Goal: Task Accomplishment & Management: Use online tool/utility

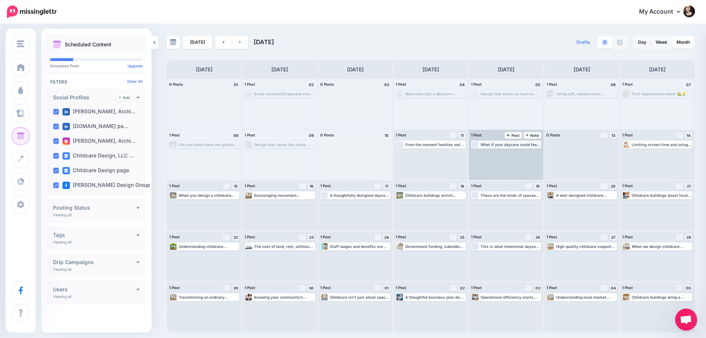
click at [506, 146] on div "What if your daycare could feel just like this? From playful curb appeal to pur…" at bounding box center [511, 144] width 60 height 4
click at [504, 153] on link "Edit" at bounding box center [495, 153] width 46 height 7
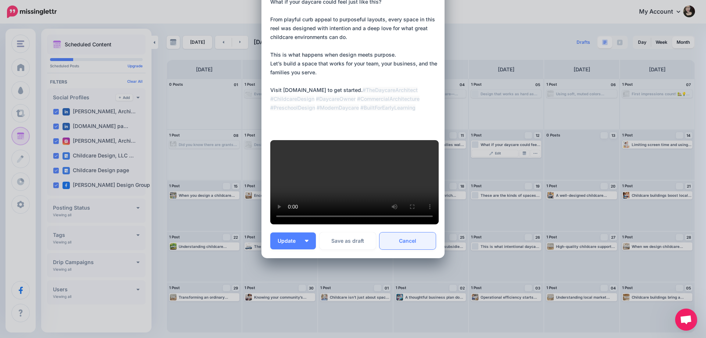
click at [412, 244] on link "Cancel" at bounding box center [408, 241] width 56 height 17
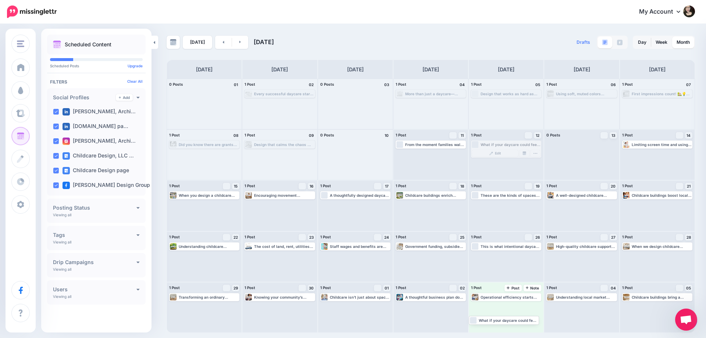
drag, startPoint x: 504, startPoint y: 142, endPoint x: 504, endPoint y: 318, distance: 176.3
drag, startPoint x: 574, startPoint y: 297, endPoint x: 497, endPoint y: 312, distance: 77.9
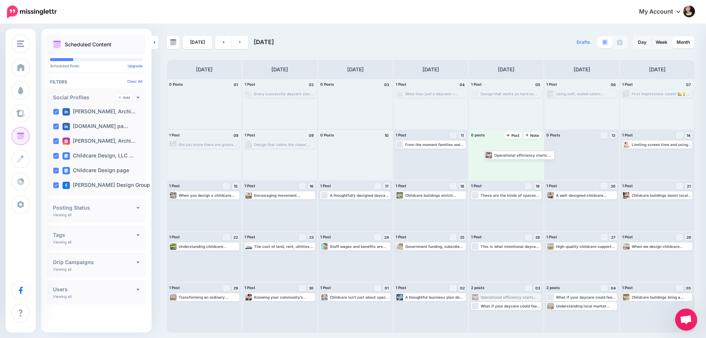
drag, startPoint x: 493, startPoint y: 298, endPoint x: 500, endPoint y: 152, distance: 147.0
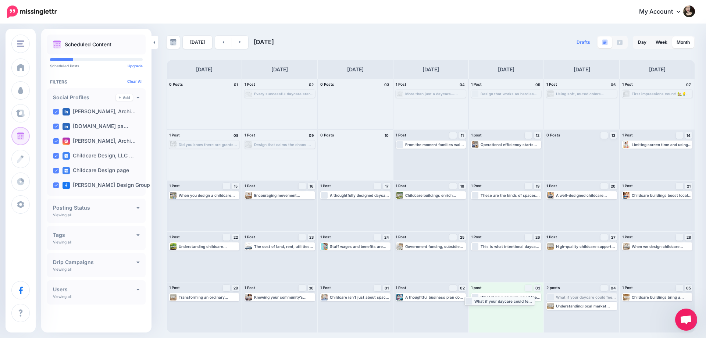
drag, startPoint x: 585, startPoint y: 296, endPoint x: 499, endPoint y: 298, distance: 86.1
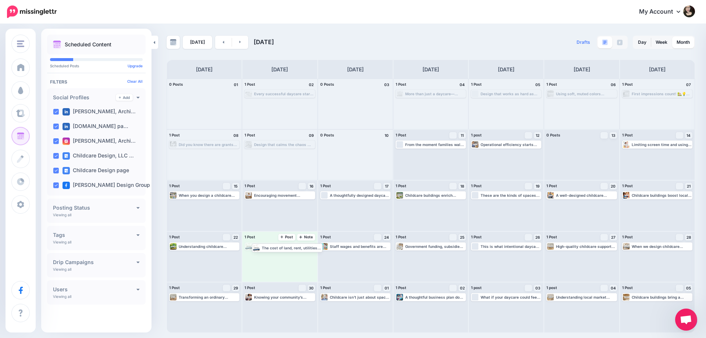
drag, startPoint x: 274, startPoint y: 247, endPoint x: 281, endPoint y: 248, distance: 7.1
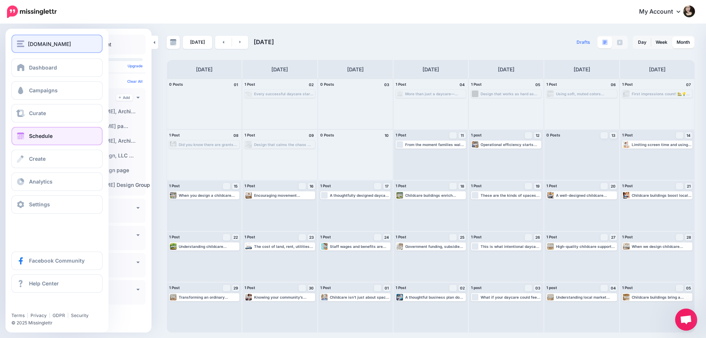
click at [69, 46] on span "[DOMAIN_NAME]" at bounding box center [49, 44] width 43 height 8
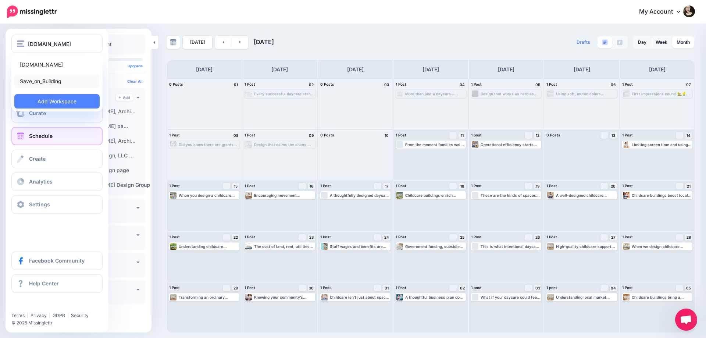
click at [58, 85] on link "Save_on_Building" at bounding box center [56, 81] width 85 height 14
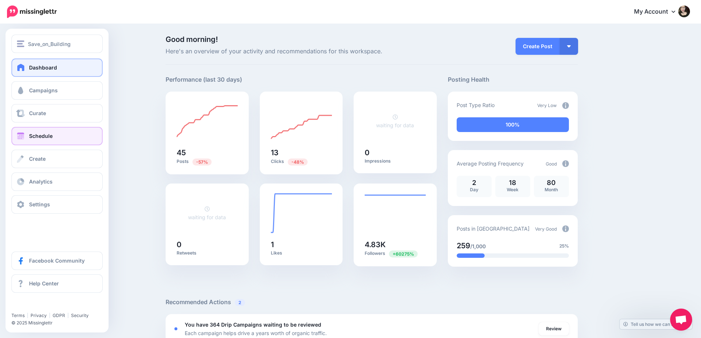
click at [38, 139] on link "Schedule" at bounding box center [56, 136] width 91 height 18
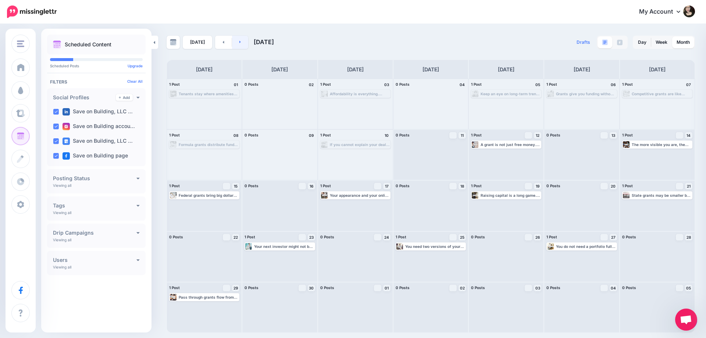
click at [235, 45] on link at bounding box center [240, 42] width 17 height 13
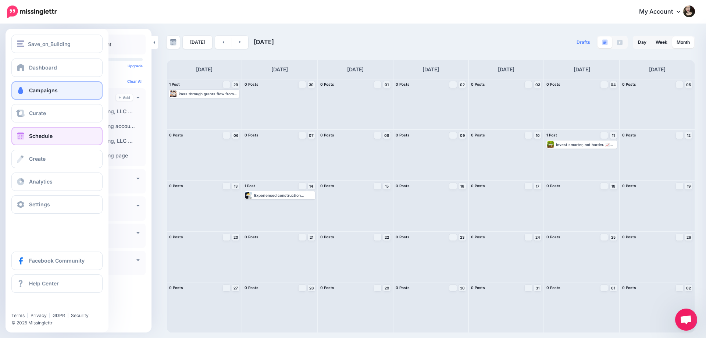
click at [56, 90] on span "Campaigns" at bounding box center [43, 90] width 29 height 6
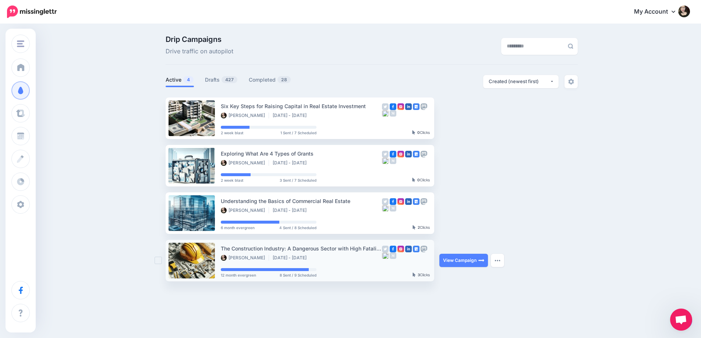
click at [345, 269] on div "The Construction Industry: A Dangerous Sector with High Fatality Rates [PERSON_…" at bounding box center [301, 260] width 161 height 33
click at [468, 260] on link "View Campaign" at bounding box center [463, 260] width 49 height 13
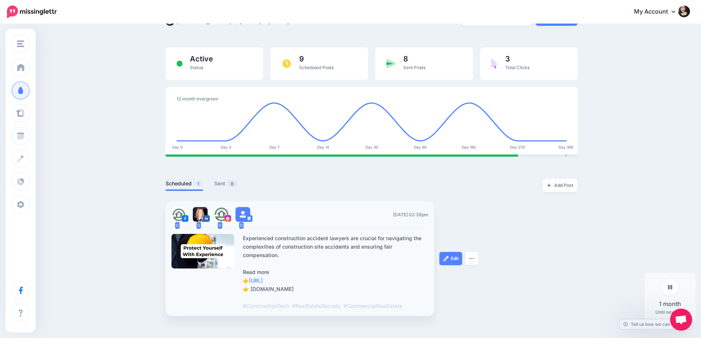
scroll to position [74, 0]
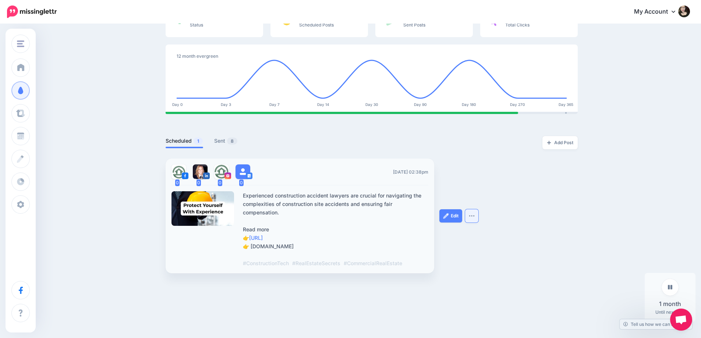
click at [469, 216] on button "button" at bounding box center [471, 215] width 13 height 13
click at [447, 216] on img at bounding box center [446, 216] width 6 height 6
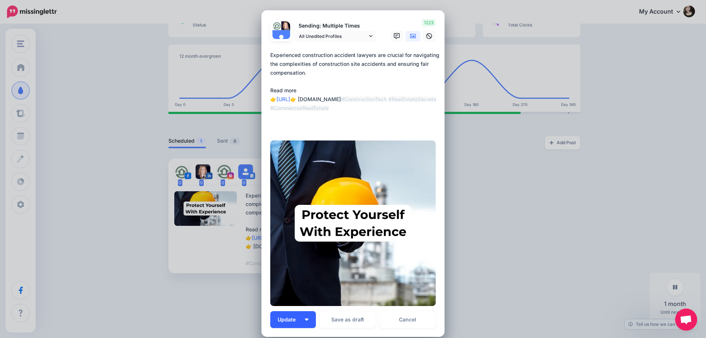
click at [298, 318] on span "Update" at bounding box center [290, 319] width 24 height 5
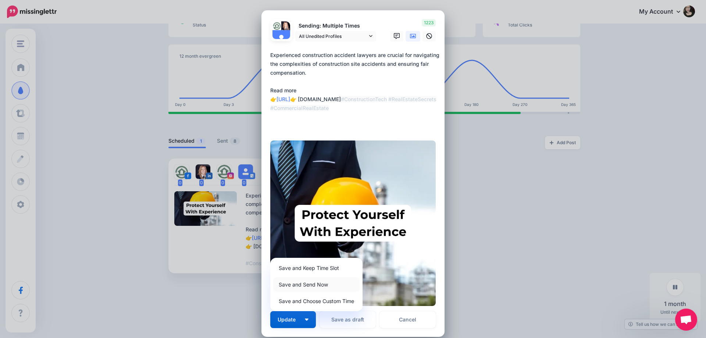
click at [304, 287] on link "Save and Send Now" at bounding box center [316, 284] width 86 height 14
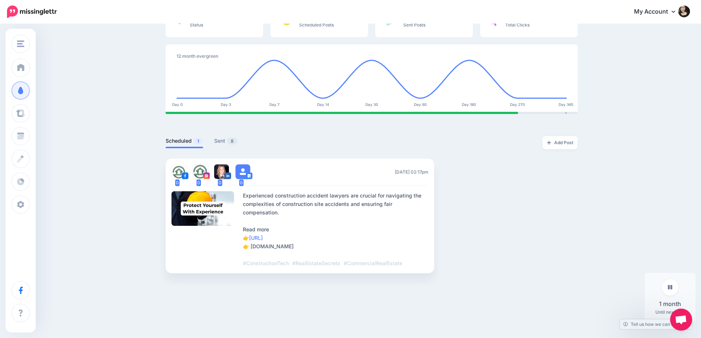
click at [565, 252] on ul "0 0 0 0 Thu, September 11, 2025 02:17pm Experienced construction accident lawye…" at bounding box center [372, 216] width 412 height 115
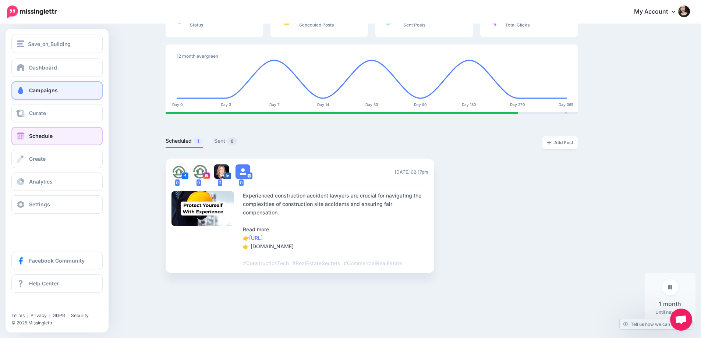
click at [32, 134] on span "Schedule" at bounding box center [41, 136] width 24 height 6
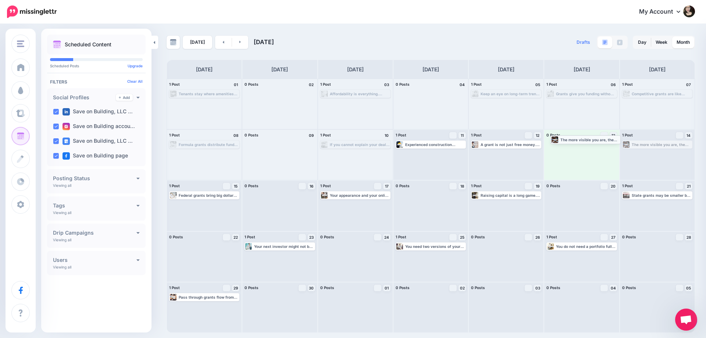
drag, startPoint x: 655, startPoint y: 146, endPoint x: 584, endPoint y: 141, distance: 71.9
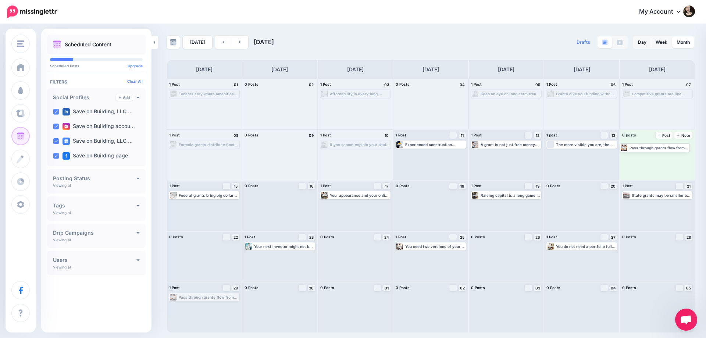
drag, startPoint x: 208, startPoint y: 296, endPoint x: 658, endPoint y: 147, distance: 474.1
drag, startPoint x: 291, startPoint y: 247, endPoint x: 293, endPoint y: 203, distance: 44.2
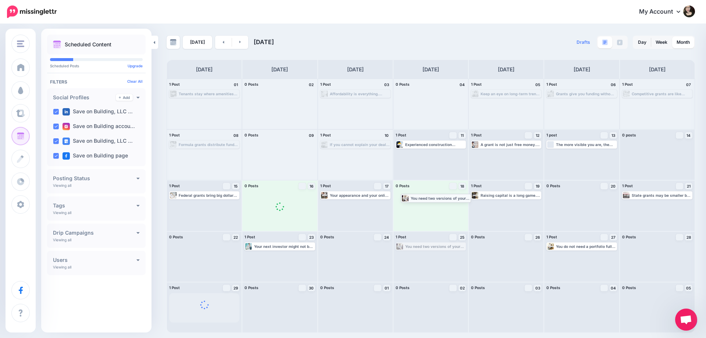
drag, startPoint x: 426, startPoint y: 248, endPoint x: 431, endPoint y: 199, distance: 48.8
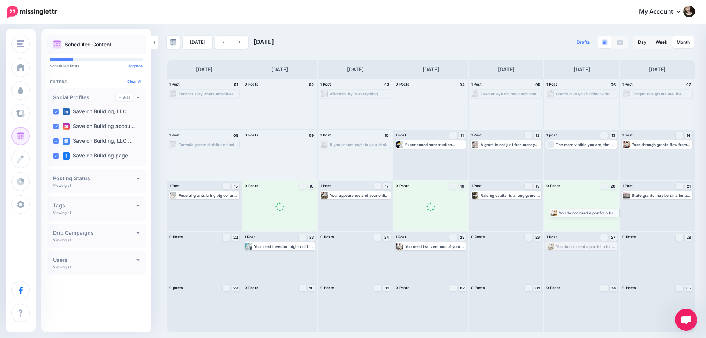
drag, startPoint x: 587, startPoint y: 238, endPoint x: 591, endPoint y: 197, distance: 41.1
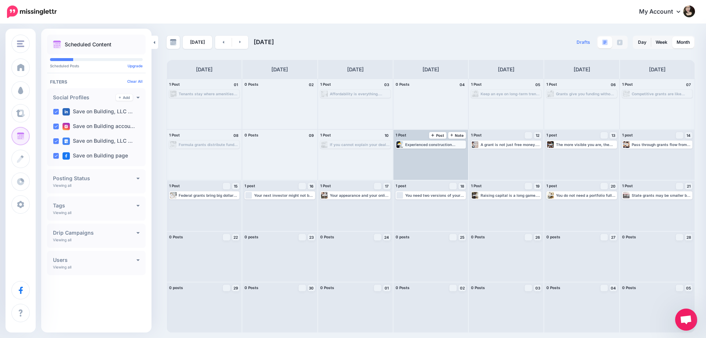
click at [432, 147] on div "Experienced construction accident lawyers are crucial for navigating the comple…" at bounding box center [431, 144] width 69 height 7
click at [430, 153] on link "Edit" at bounding box center [420, 153] width 46 height 7
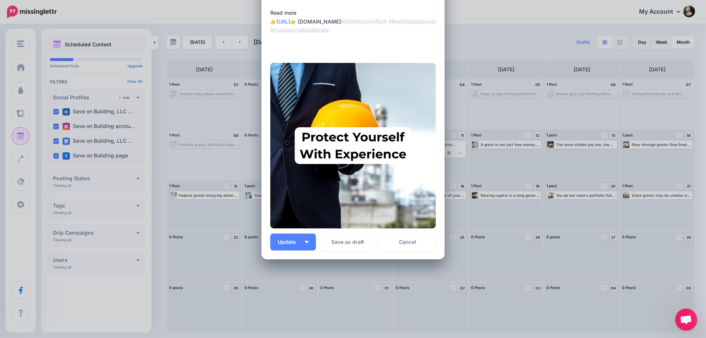
scroll to position [79, 0]
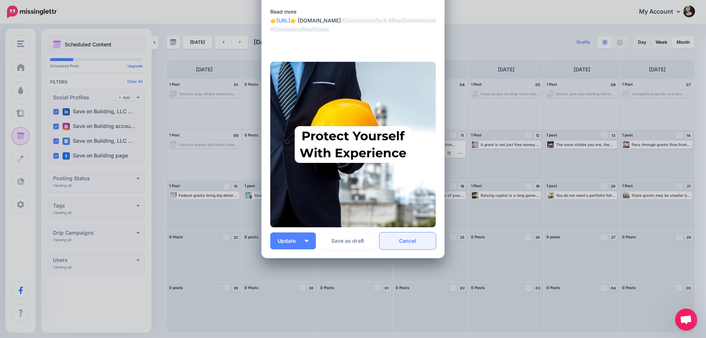
click at [416, 244] on link "Cancel" at bounding box center [408, 241] width 56 height 17
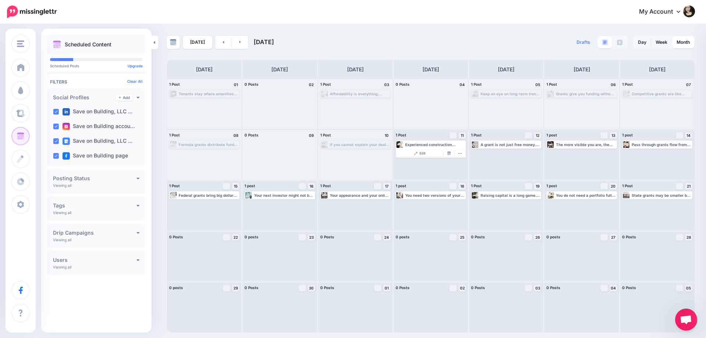
scroll to position [0, 0]
